Goal: Task Accomplishment & Management: Use online tool/utility

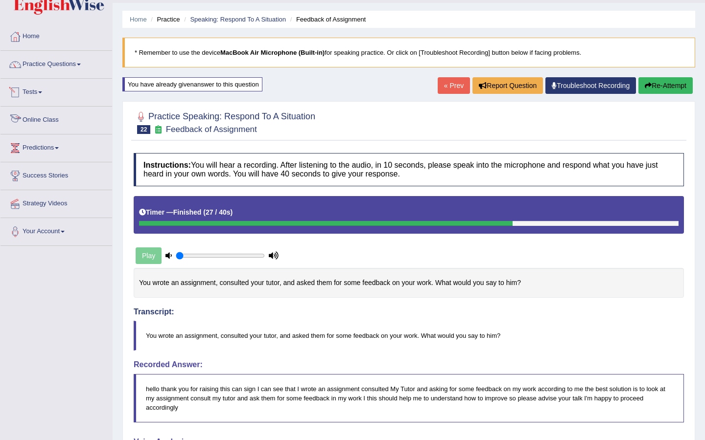
click at [36, 92] on link "Tests" at bounding box center [56, 91] width 112 height 24
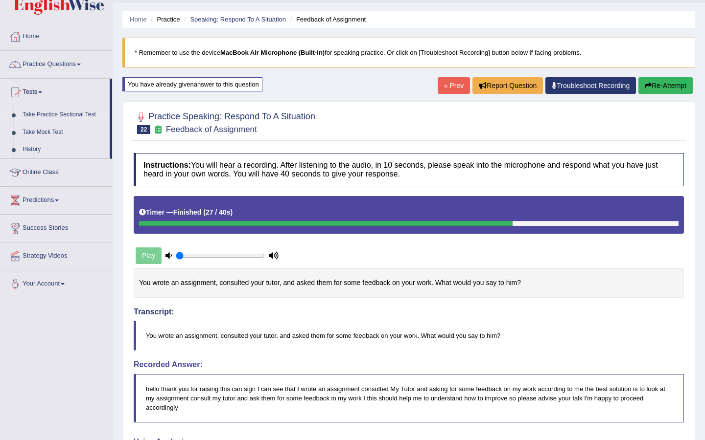
click at [48, 116] on link "Take Practice Sectional Test" at bounding box center [64, 115] width 92 height 18
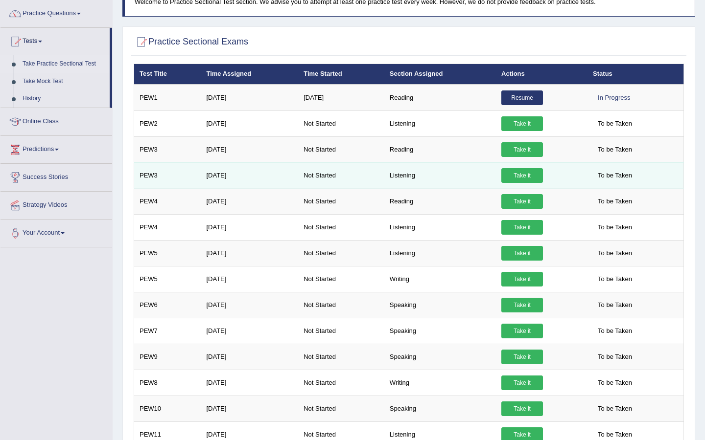
scroll to position [110, 0]
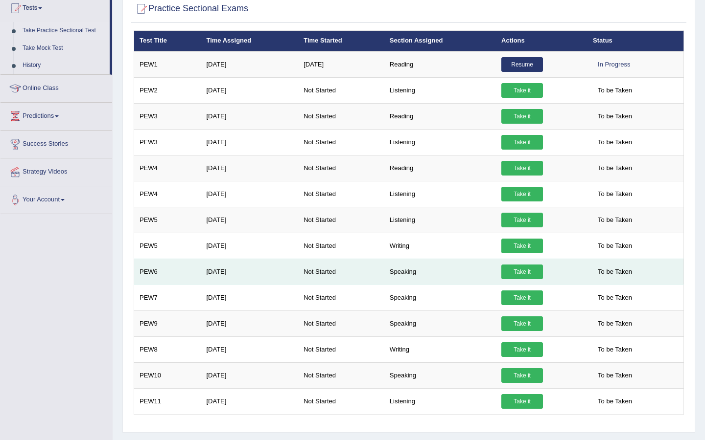
click at [526, 273] on link "Take it" at bounding box center [522, 272] width 42 height 15
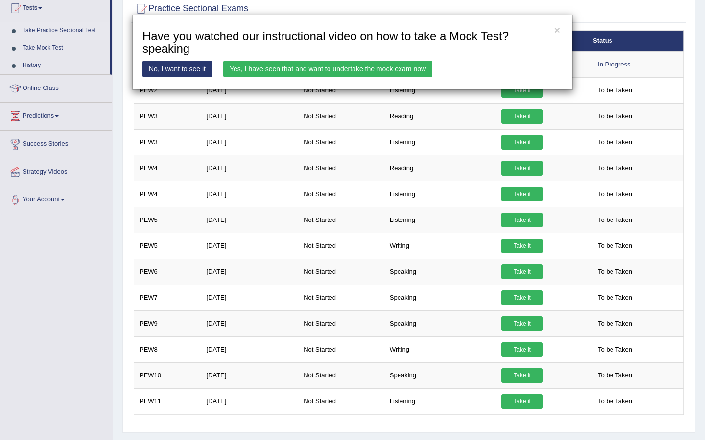
click at [320, 74] on link "Yes, I have seen that and want to undertake the mock exam now" at bounding box center [327, 69] width 209 height 17
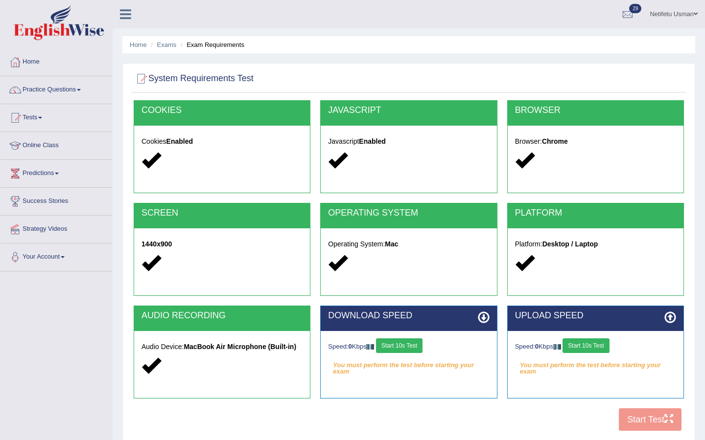
click at [402, 350] on button "Start 10s Test" at bounding box center [399, 346] width 46 height 15
click at [572, 341] on button "Start 10s Test" at bounding box center [585, 346] width 46 height 15
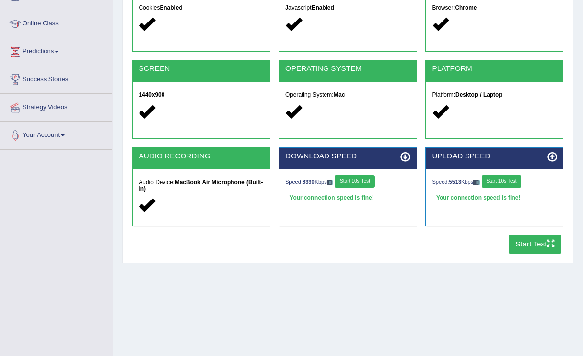
scroll to position [121, 0]
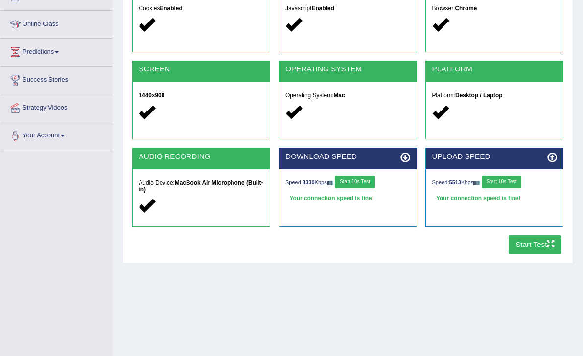
click at [366, 181] on button "Start 10s Test" at bounding box center [355, 182] width 40 height 13
click at [357, 184] on button "Start 10s Test" at bounding box center [355, 182] width 40 height 13
click at [500, 178] on button "Start 10s Test" at bounding box center [502, 182] width 40 height 13
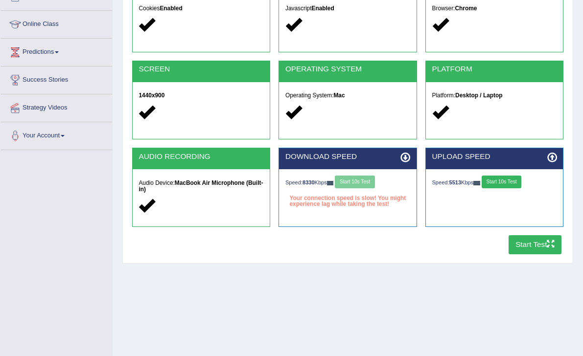
click at [500, 178] on button "Start 10s Test" at bounding box center [502, 182] width 40 height 13
click at [363, 176] on button "Start 10s Test" at bounding box center [355, 182] width 40 height 13
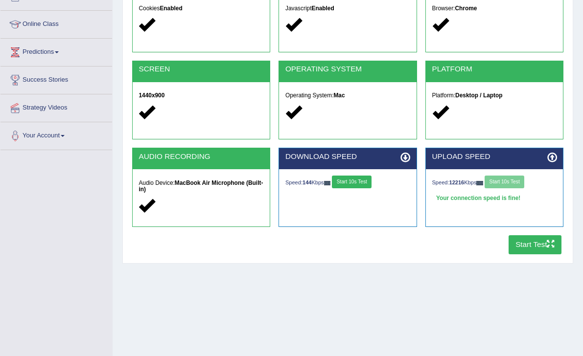
click at [512, 243] on button "Start Test" at bounding box center [534, 244] width 53 height 19
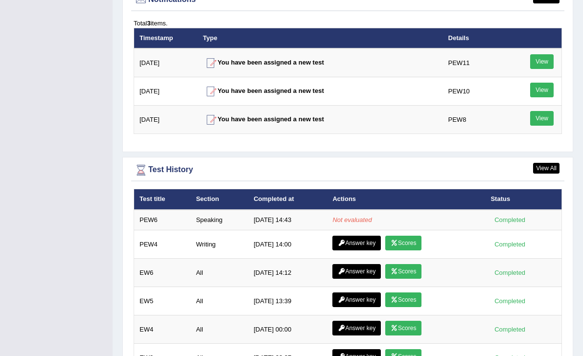
scroll to position [1219, 0]
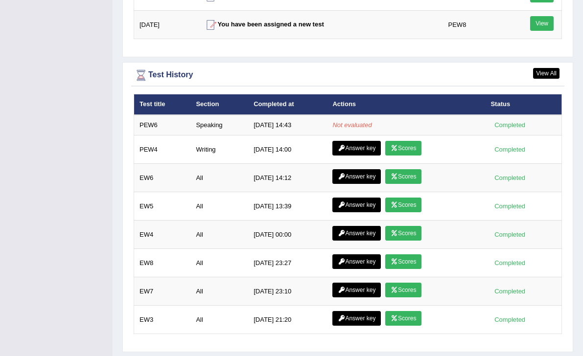
scroll to position [1327, 0]
